Goal: Task Accomplishment & Management: Manage account settings

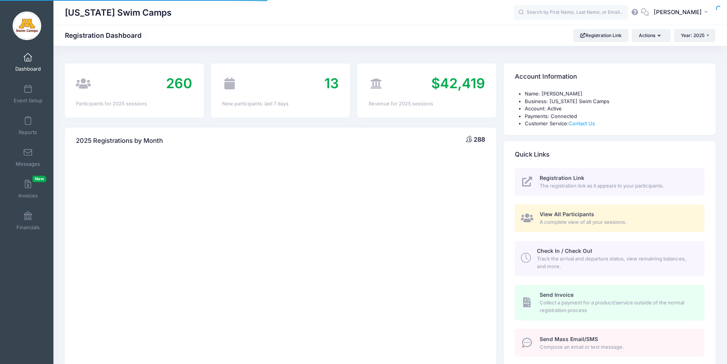
select select
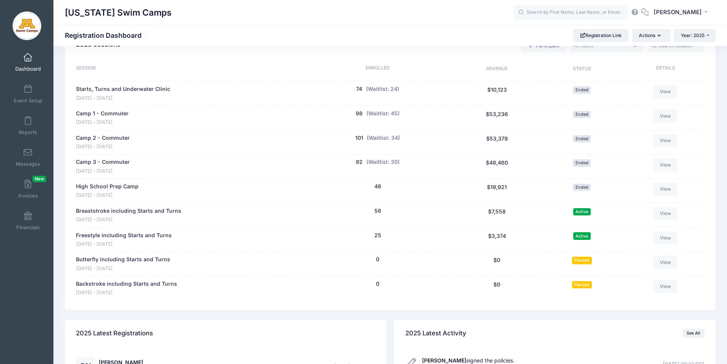
scroll to position [373, 0]
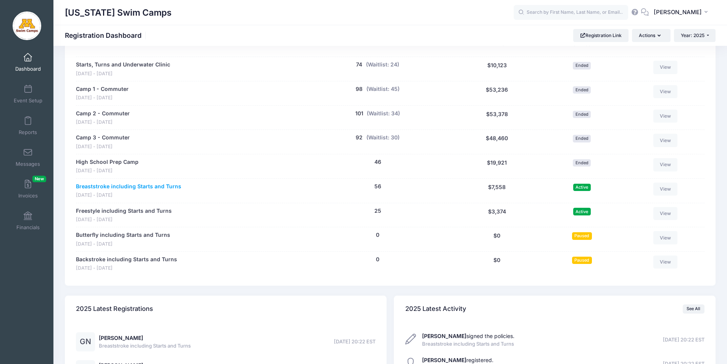
click at [125, 186] on link "Breaststroke including Starts and Turns" at bounding box center [128, 186] width 105 height 8
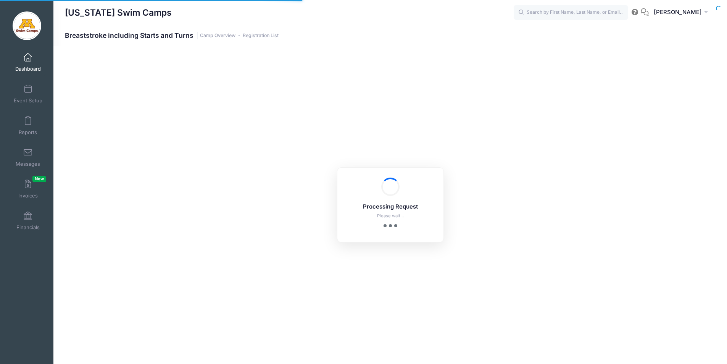
select select "10"
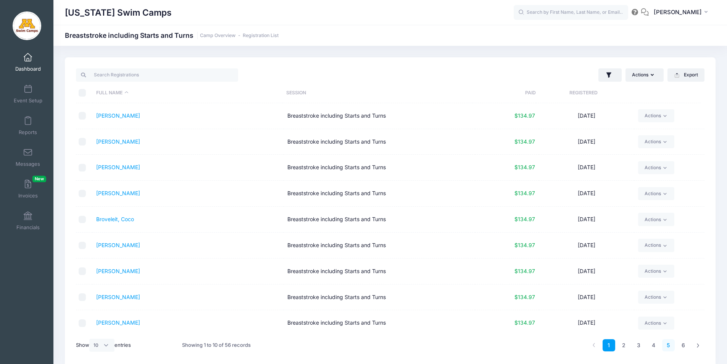
click at [670, 347] on link "5" at bounding box center [668, 345] width 13 height 13
click at [654, 346] on link "4" at bounding box center [653, 345] width 13 height 13
click at [125, 296] on link "Penn-McGree, Ida" at bounding box center [118, 296] width 44 height 6
click at [121, 272] on link "Neves, Giovanna" at bounding box center [118, 270] width 44 height 6
click at [126, 297] on link "Penn-McGree, Ida" at bounding box center [118, 296] width 44 height 6
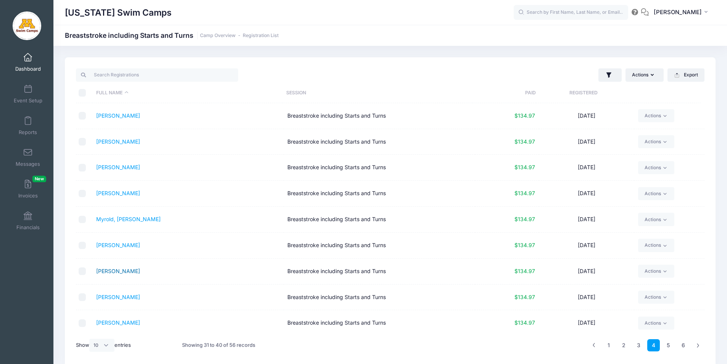
click at [121, 272] on link "Neves, Giovanna" at bounding box center [118, 270] width 44 height 6
click at [28, 56] on span at bounding box center [28, 57] width 0 height 8
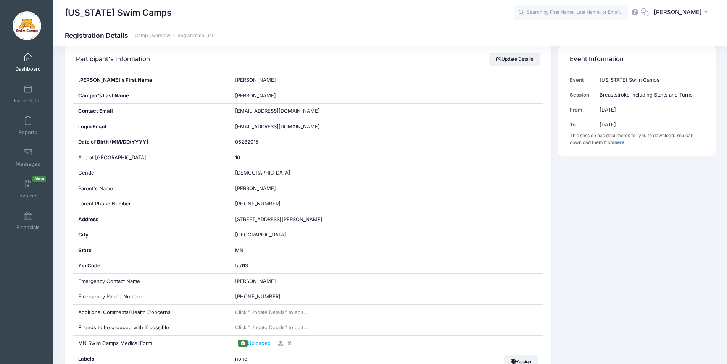
scroll to position [178, 0]
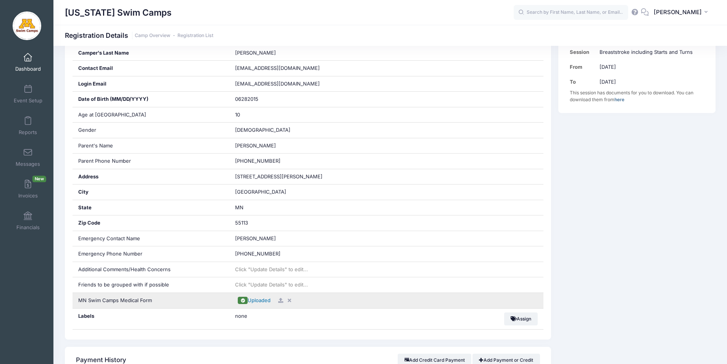
click at [264, 300] on span "Uploaded" at bounding box center [259, 300] width 23 height 6
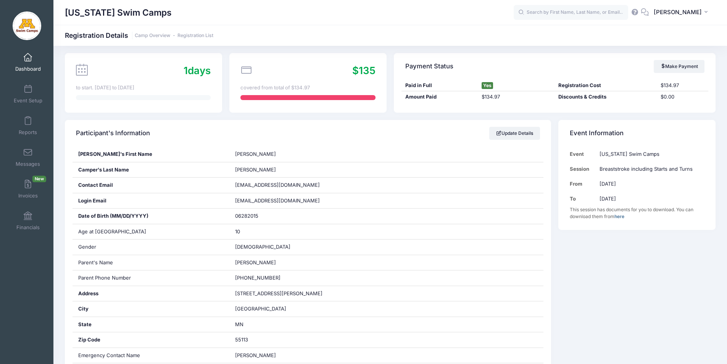
scroll to position [48, 0]
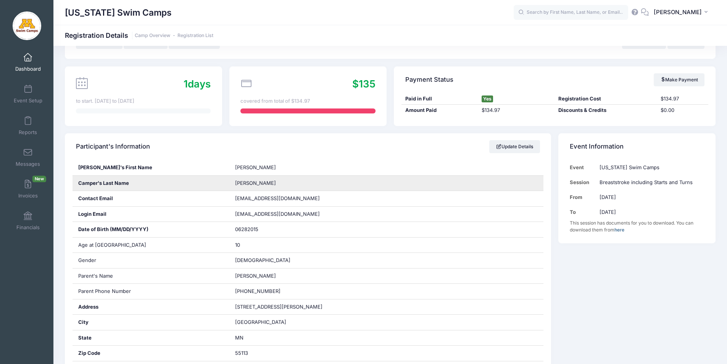
click at [259, 182] on span "Penn-McGree" at bounding box center [255, 183] width 41 height 6
copy div "Penn-McGree"
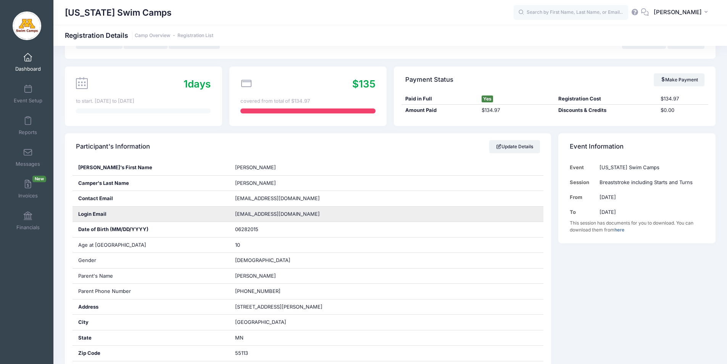
click at [256, 214] on span "pennmcgree@gmail.com" at bounding box center [282, 214] width 95 height 8
copy div "pennmcgree@gmail.com"
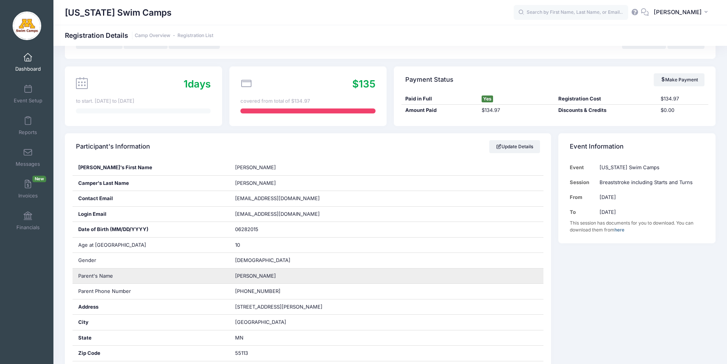
click at [255, 274] on span "Lindsey Penn-McGree" at bounding box center [255, 275] width 41 height 6
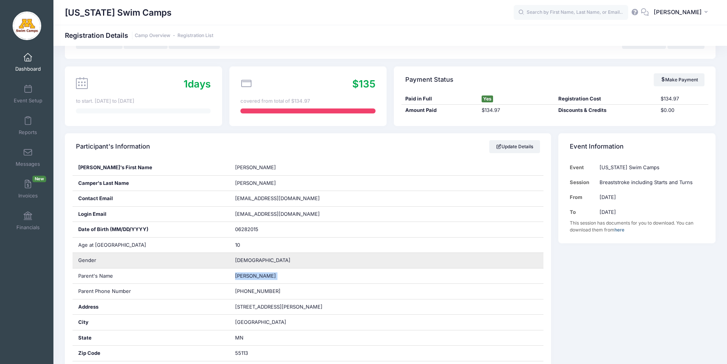
copy div "Lindsey Penn-McGree"
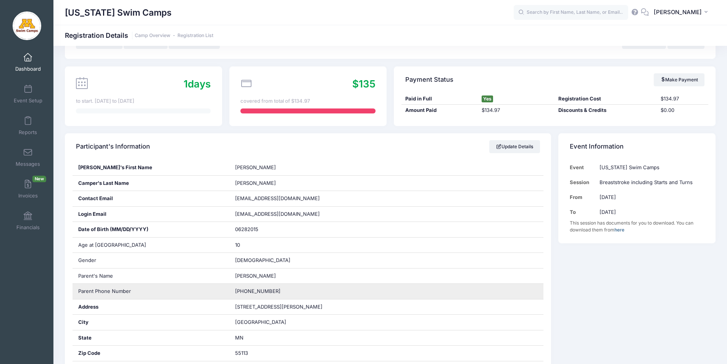
click at [255, 288] on span "(612) 968-7366" at bounding box center [257, 291] width 45 height 6
copy div "[PHONE_NUMBER]"
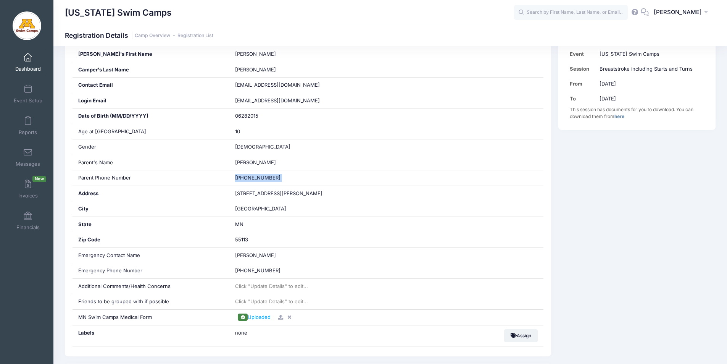
scroll to position [184, 0]
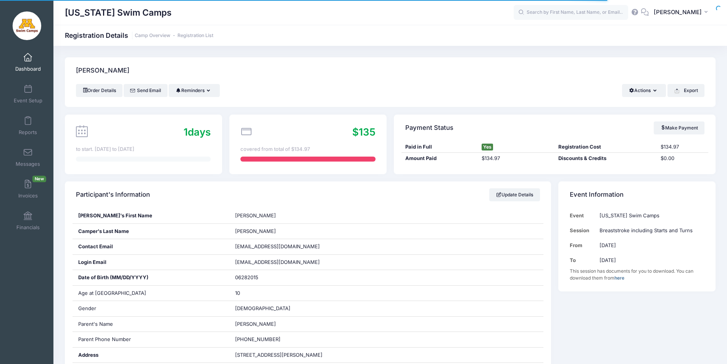
click at [721, 27] on html "Processing Request Please wait... Processing Request Please wait... Processing …" at bounding box center [363, 182] width 727 height 364
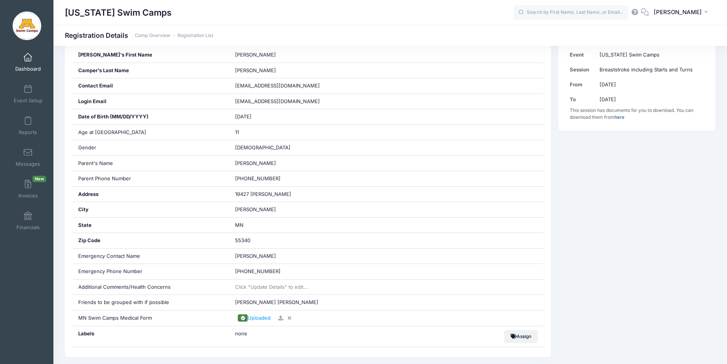
scroll to position [170, 0]
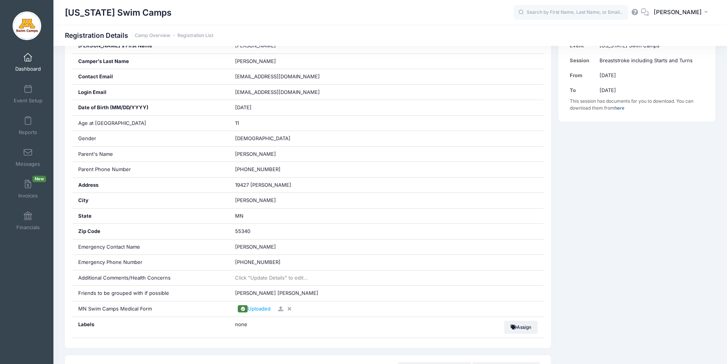
click at [371, 26] on div "Minnesota Swim Camps Registration Details Camp Overview Registration List" at bounding box center [389, 35] width 673 height 21
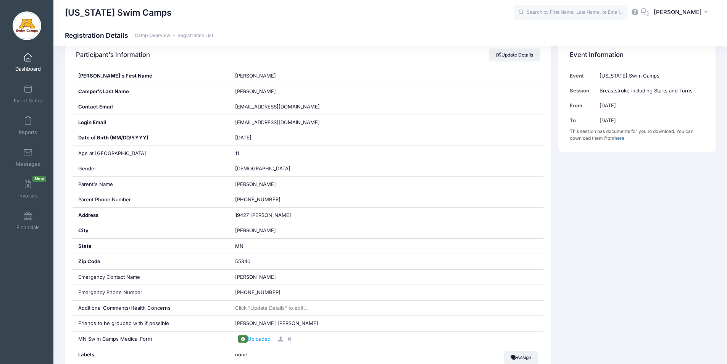
scroll to position [123, 0]
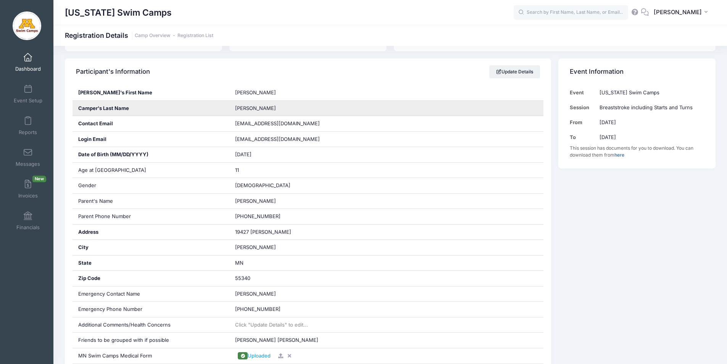
click at [244, 108] on span "Neves" at bounding box center [255, 108] width 41 height 6
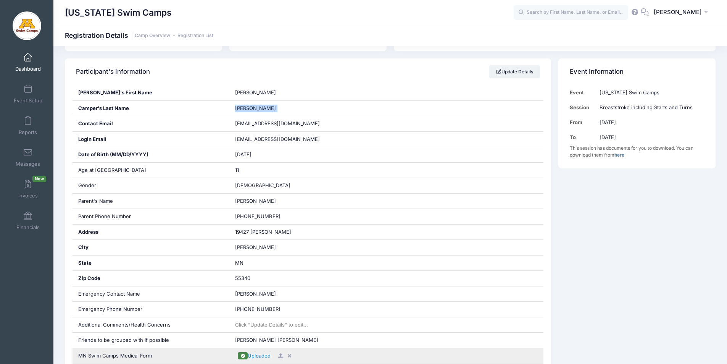
click at [260, 355] on span "Uploaded" at bounding box center [259, 355] width 23 height 6
click at [260, 356] on span "Uploaded" at bounding box center [259, 355] width 23 height 6
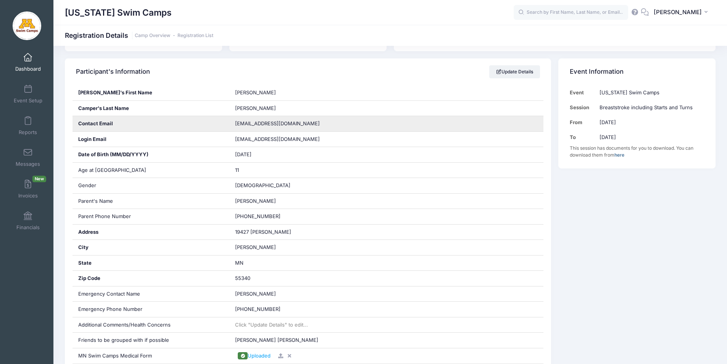
click at [251, 123] on span "maluperi@gmail.com" at bounding box center [277, 123] width 85 height 6
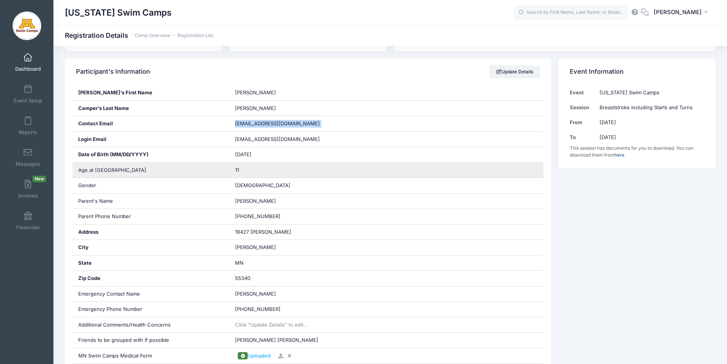
copy div "maluperi@gmail.com"
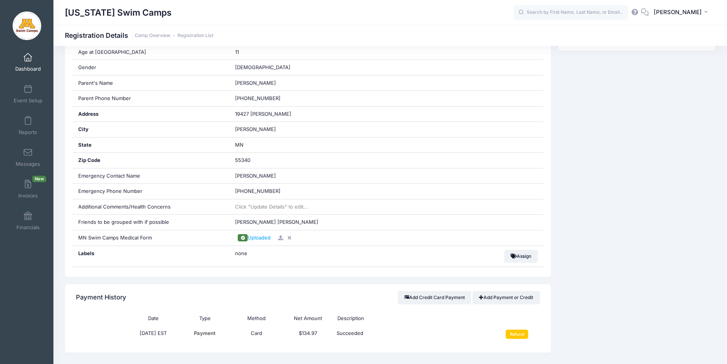
scroll to position [242, 0]
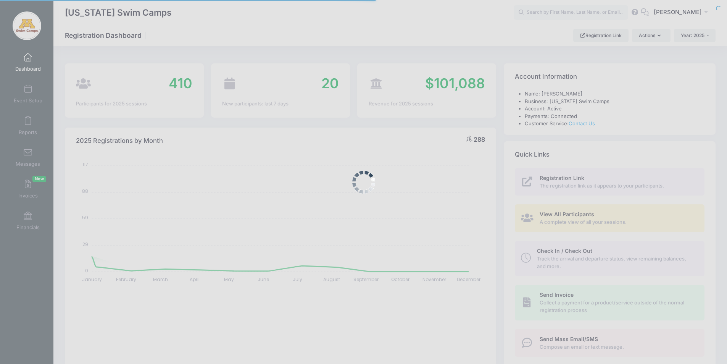
select select
